Goal: Navigation & Orientation: Find specific page/section

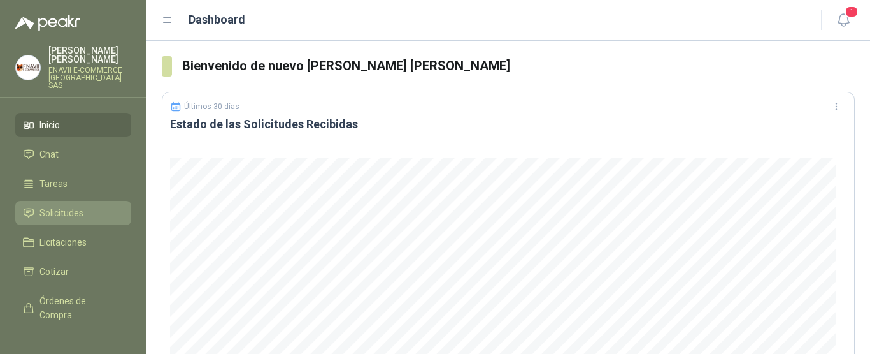
click at [57, 206] on span "Solicitudes" at bounding box center [62, 213] width 44 height 14
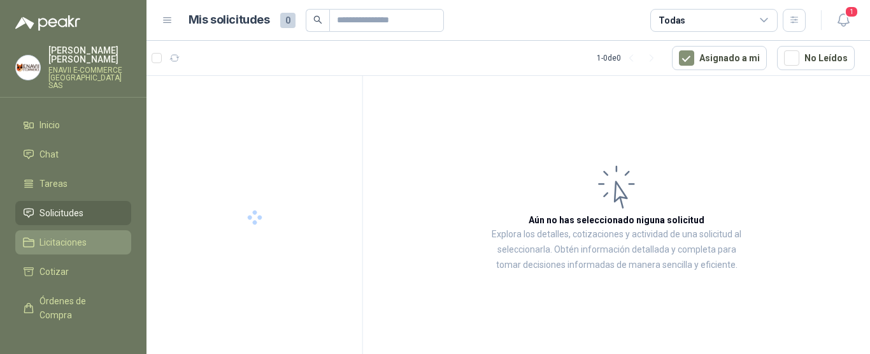
click at [45, 230] on link "Licitaciones" at bounding box center [73, 242] width 116 height 24
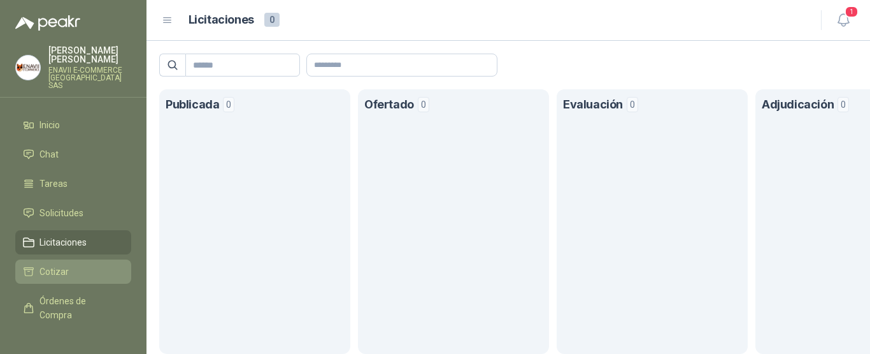
scroll to position [103, 0]
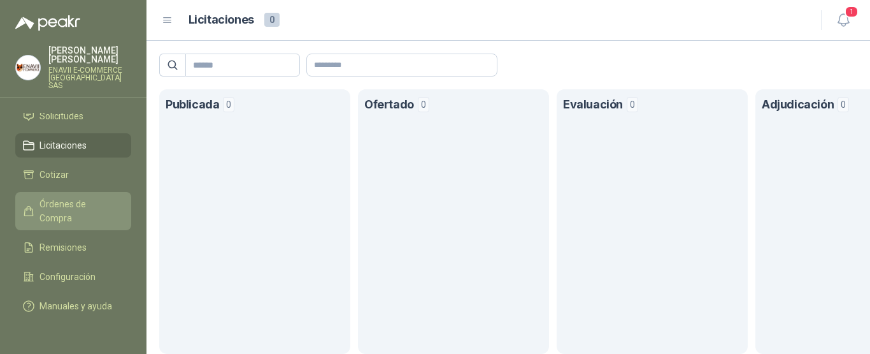
click at [65, 205] on span "Órdenes de Compra" at bounding box center [80, 211] width 80 height 28
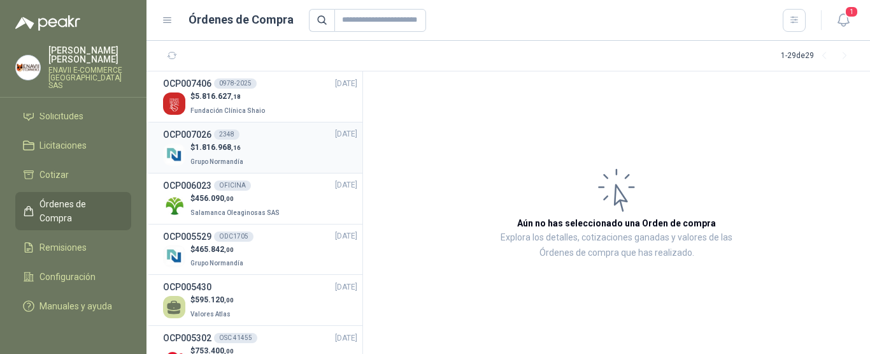
click at [291, 152] on div "$ 1.816.968 ,16 Grupo Normandía" at bounding box center [260, 154] width 194 height 26
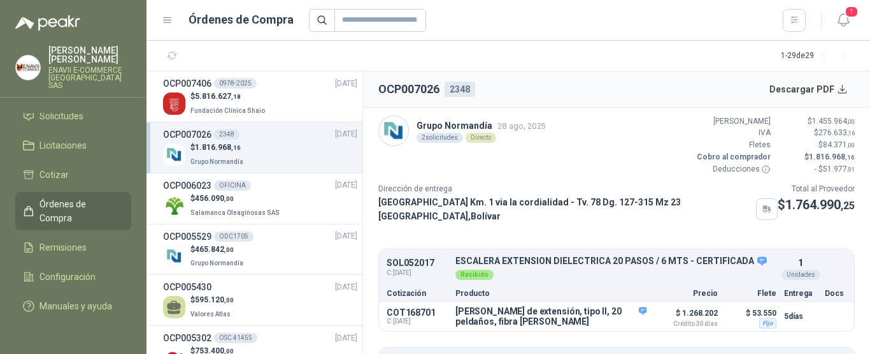
scroll to position [1, 0]
click at [264, 101] on div "$ 5.816.627 ,18 Fundación Clínica Shaio" at bounding box center [260, 103] width 194 height 26
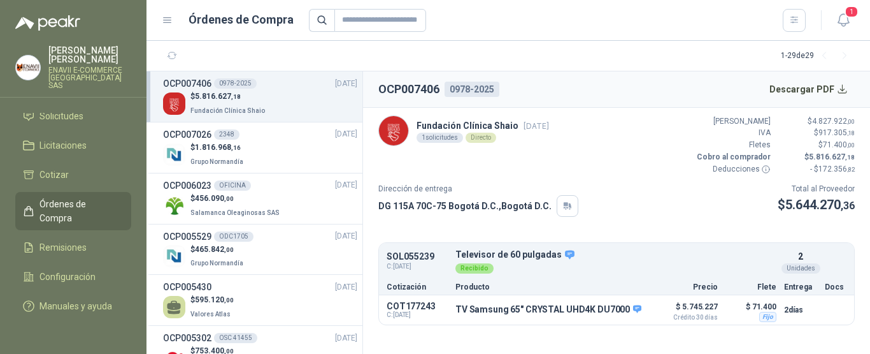
click at [264, 101] on div "$ 5.816.627 ,18 Fundación Clínica Shaio" at bounding box center [260, 103] width 194 height 26
